Goal: Task Accomplishment & Management: Complete application form

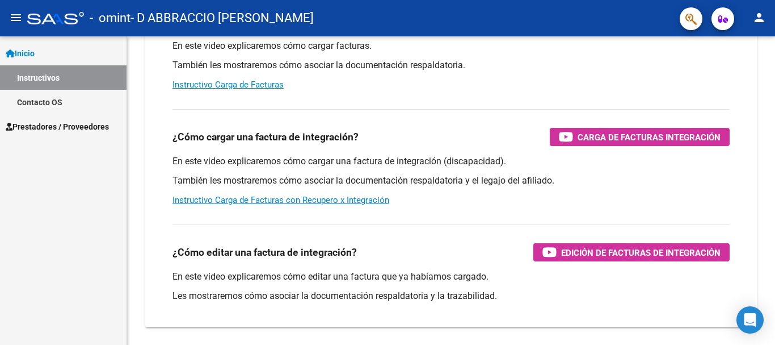
scroll to position [133, 0]
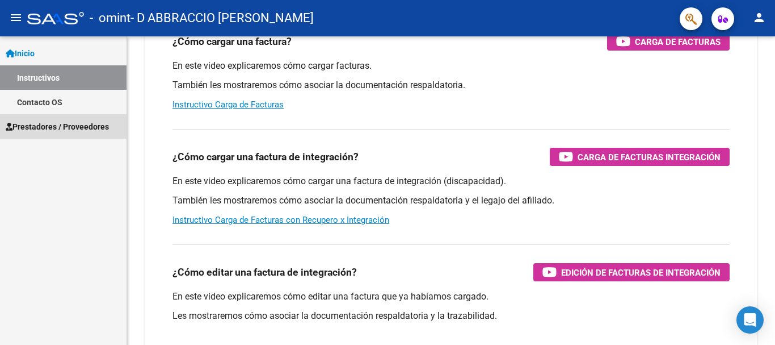
click at [74, 123] on span "Prestadores / Proveedores" at bounding box center [57, 126] width 103 height 12
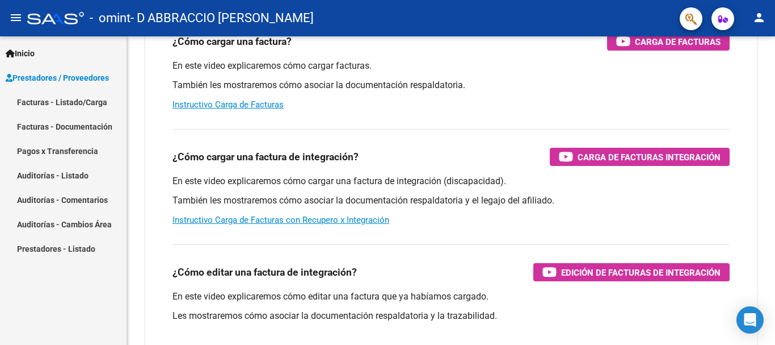
click at [82, 103] on link "Facturas - Listado/Carga" at bounding box center [63, 102] width 127 height 24
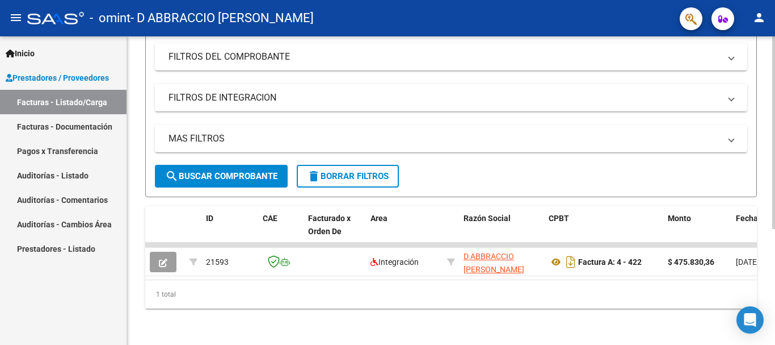
click at [175, 320] on div "Video tutorial PRESTADORES -> Listado de CPBTs Emitidos por Prestadores / Prove…" at bounding box center [451, 102] width 648 height 484
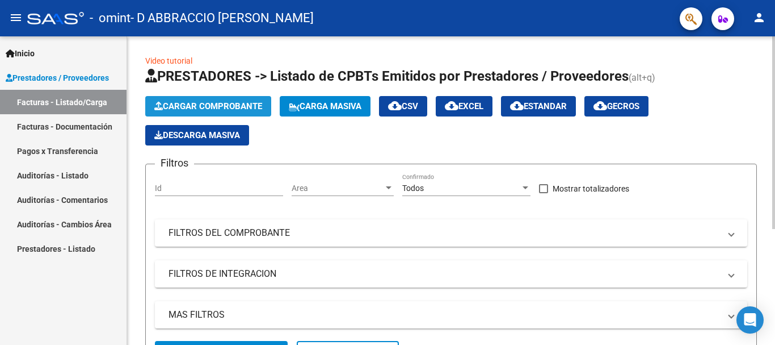
click at [211, 112] on button "Cargar Comprobante" at bounding box center [208, 106] width 126 height 20
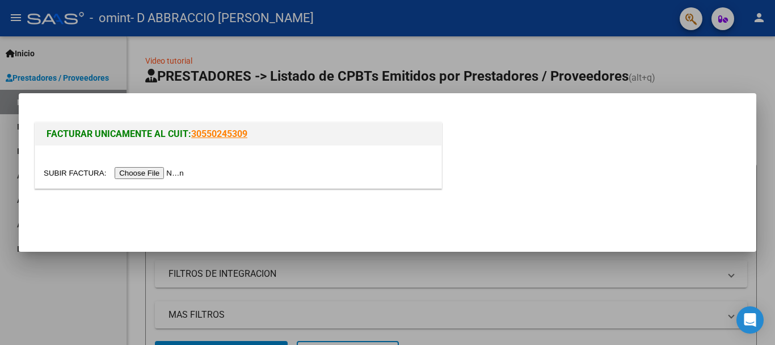
click at [175, 173] on input "file" at bounding box center [116, 173] width 144 height 12
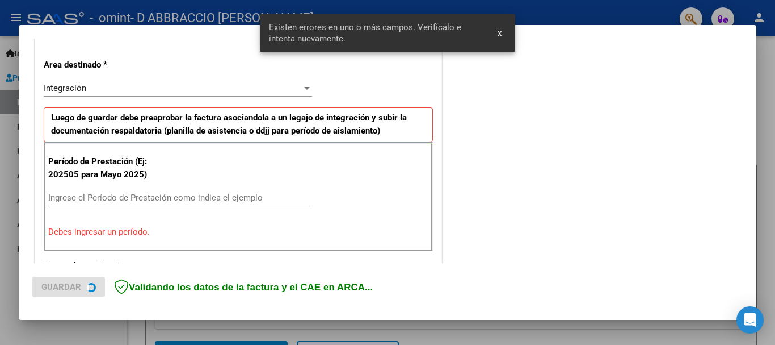
scroll to position [262, 0]
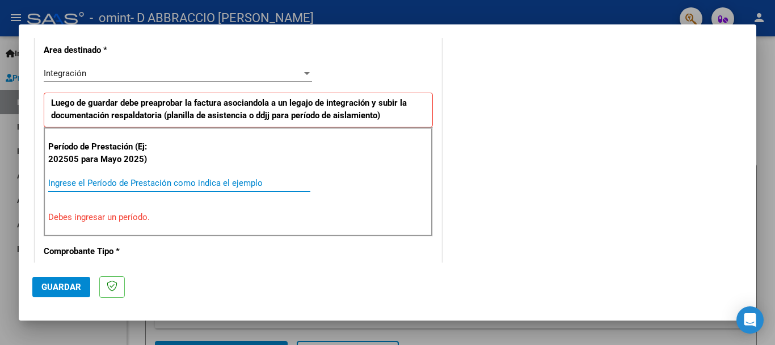
click at [81, 184] on input "Ingrese el Período de Prestación como indica el ejemplo" at bounding box center [179, 183] width 262 height 10
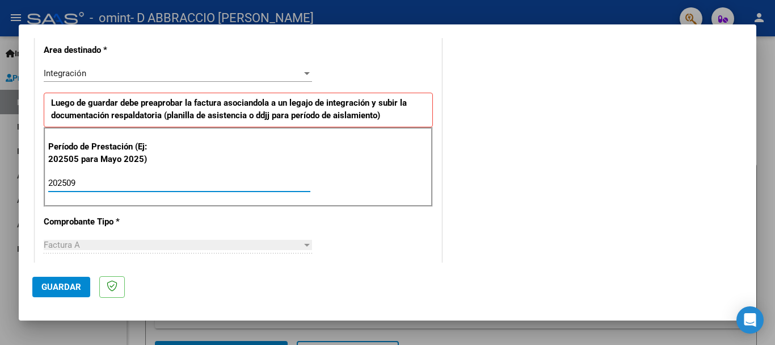
type input "202509"
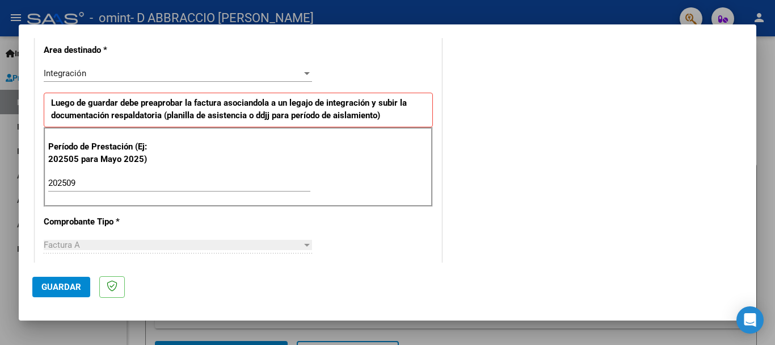
click at [280, 246] on div "Factura A" at bounding box center [173, 245] width 258 height 10
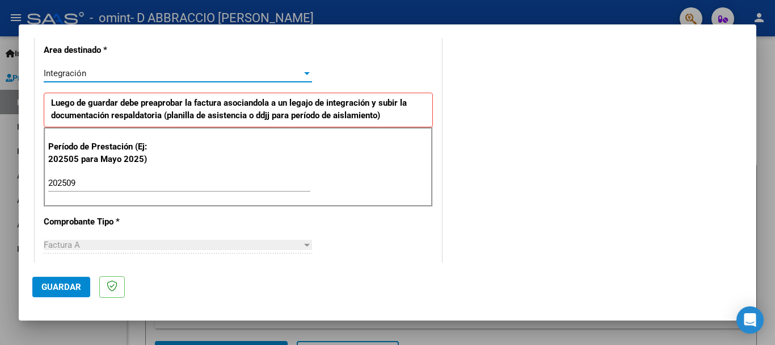
click at [302, 70] on div at bounding box center [307, 73] width 10 height 9
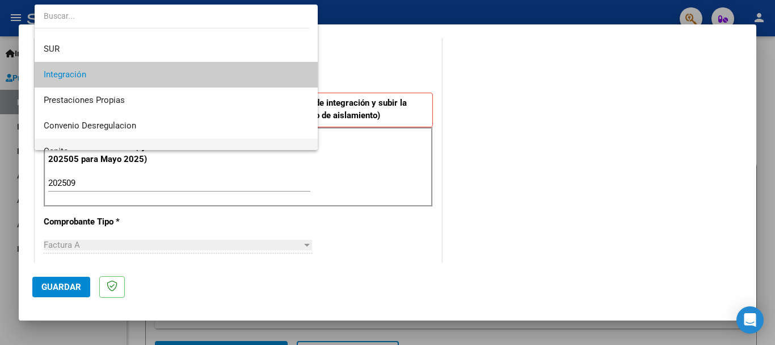
scroll to position [28, 0]
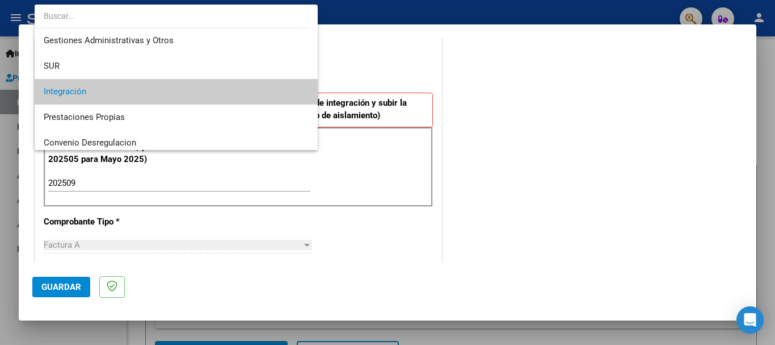
click at [139, 90] on span "Integración" at bounding box center [176, 92] width 265 height 26
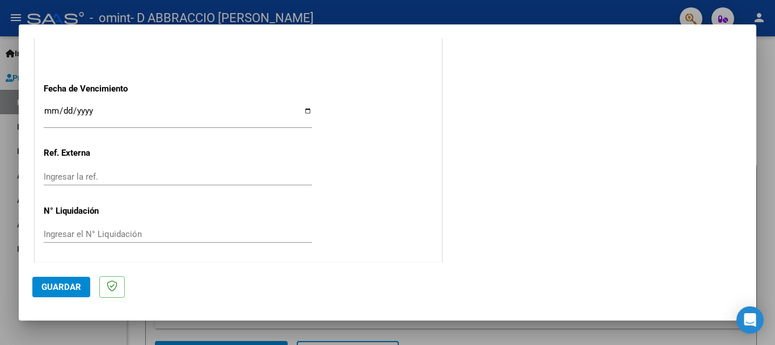
scroll to position [773, 0]
click at [305, 112] on input "Ingresar la fecha" at bounding box center [178, 115] width 268 height 18
type input "[DATE]"
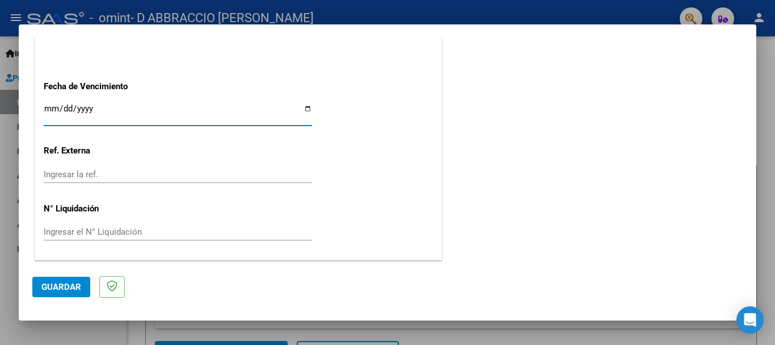
click at [64, 287] on span "Guardar" at bounding box center [61, 287] width 40 height 10
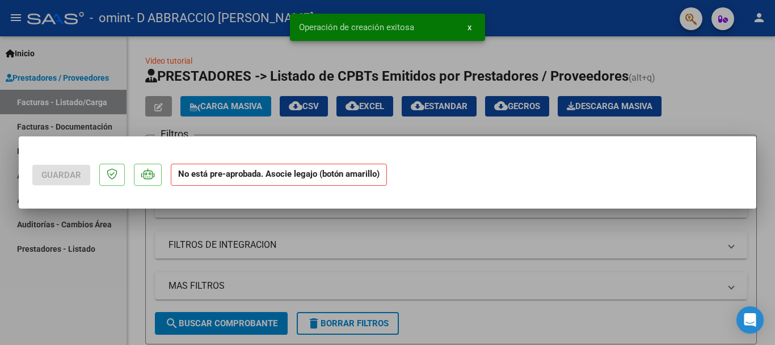
scroll to position [0, 0]
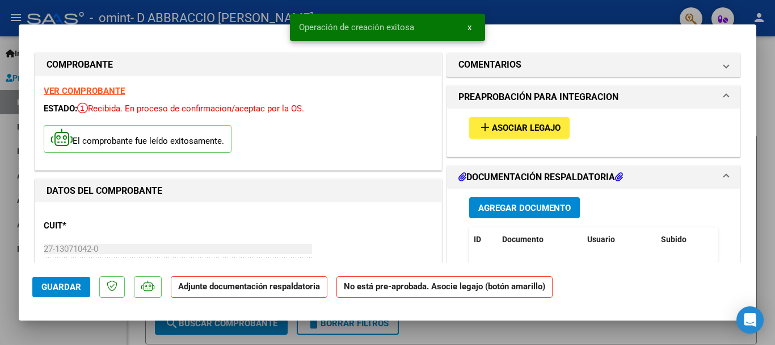
click at [520, 213] on button "Agregar Documento" at bounding box center [524, 207] width 111 height 21
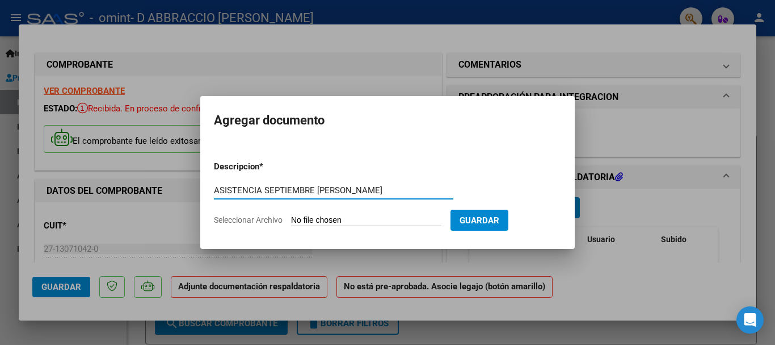
type input "ASISTENCIA SEPTIEMBRE [PERSON_NAME]"
click at [307, 220] on input "Seleccionar Archivo" at bounding box center [366, 220] width 150 height 11
type input "C:\fakepath\ASISTENCIA FIRMADA SEPTIEMBRE.pdf"
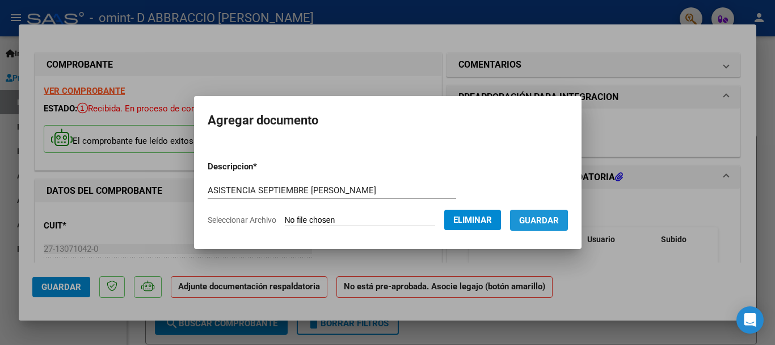
click at [546, 222] on span "Guardar" at bounding box center [539, 220] width 40 height 10
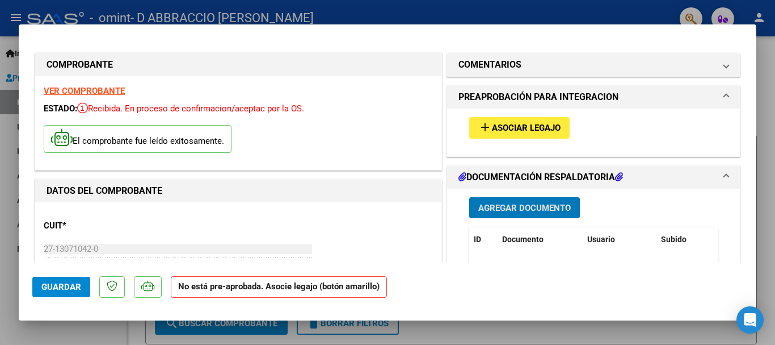
click at [538, 121] on button "add Asociar Legajo" at bounding box center [519, 127] width 100 height 21
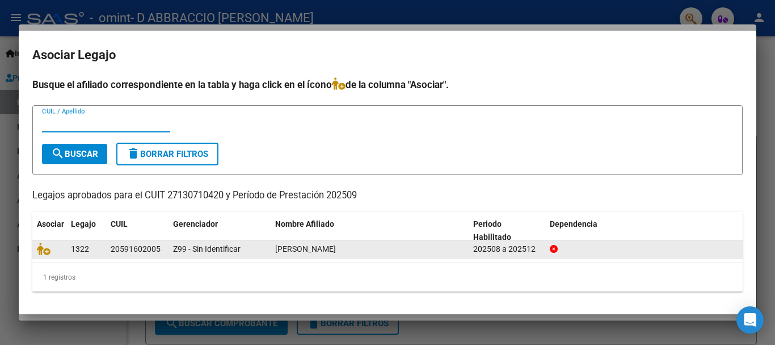
click at [257, 254] on div "Z99 - Sin Identificar" at bounding box center [219, 248] width 93 height 13
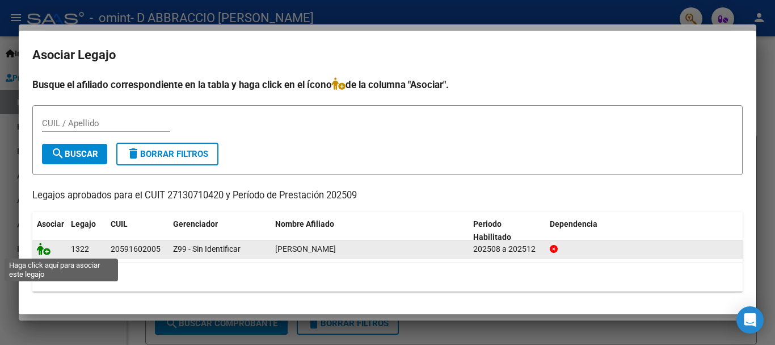
click at [50, 251] on icon at bounding box center [44, 248] width 14 height 12
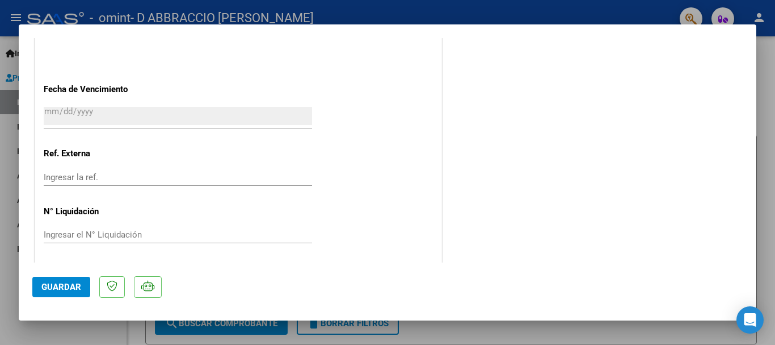
scroll to position [792, 0]
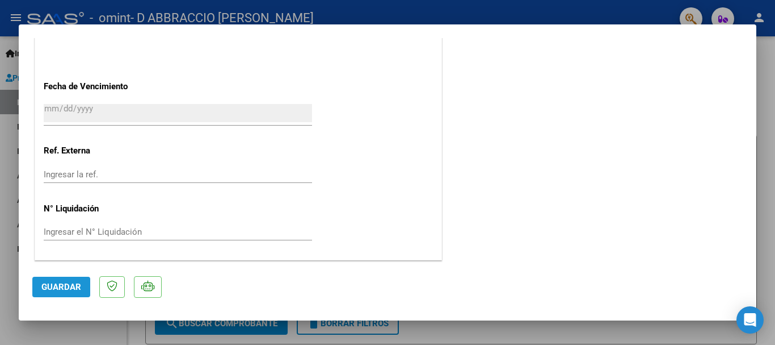
click at [63, 282] on span "Guardar" at bounding box center [61, 287] width 40 height 10
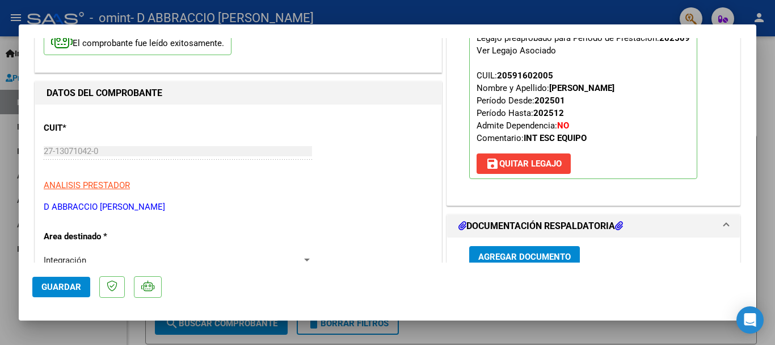
scroll to position [0, 0]
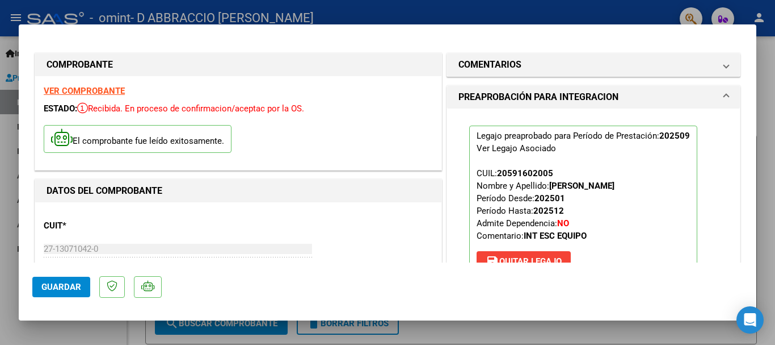
click at [769, 100] on div at bounding box center [387, 172] width 775 height 345
type input "$ 0,00"
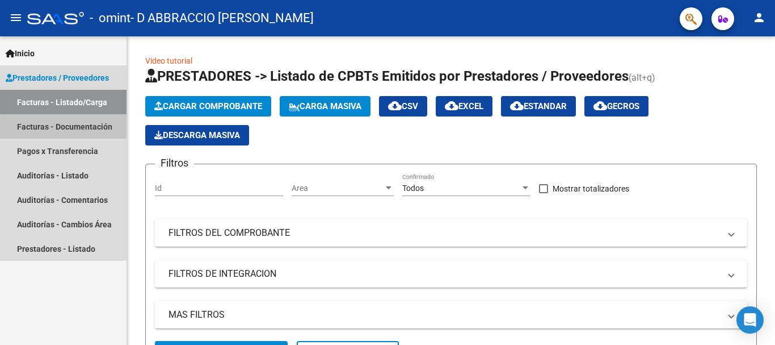
click at [70, 131] on link "Facturas - Documentación" at bounding box center [63, 126] width 127 height 24
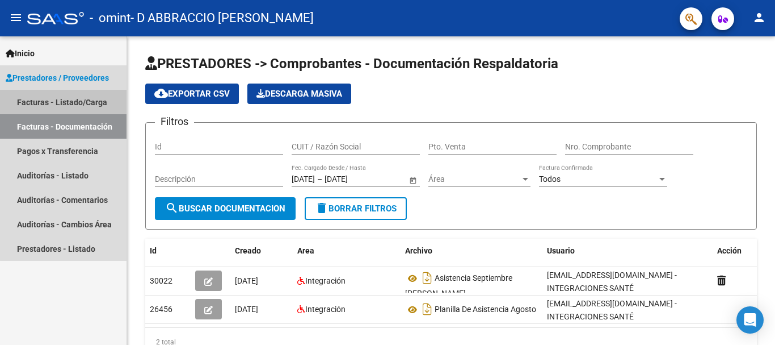
click at [78, 98] on link "Facturas - Listado/Carga" at bounding box center [63, 102] width 127 height 24
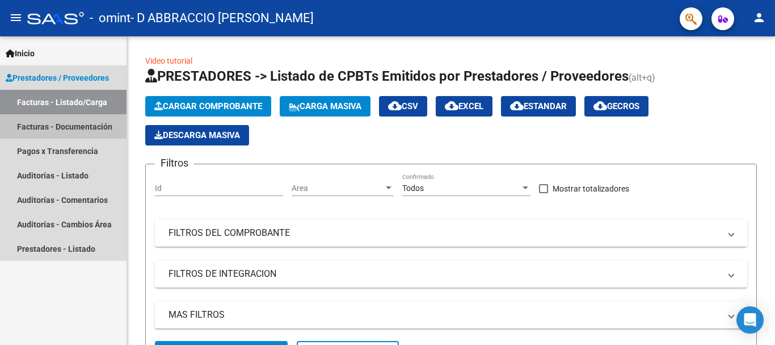
click at [68, 127] on link "Facturas - Documentación" at bounding box center [63, 126] width 127 height 24
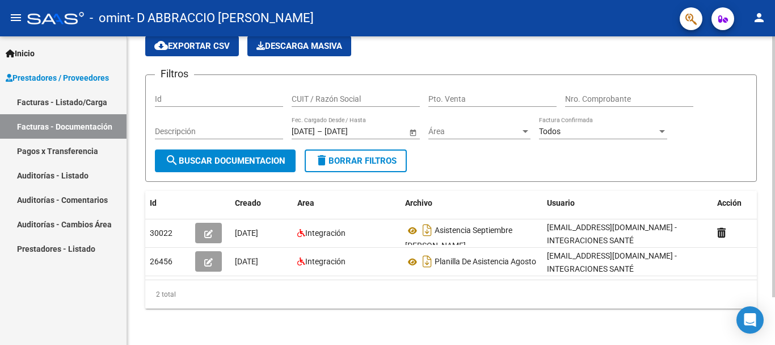
scroll to position [0, 12]
